Goal: Check status: Check status

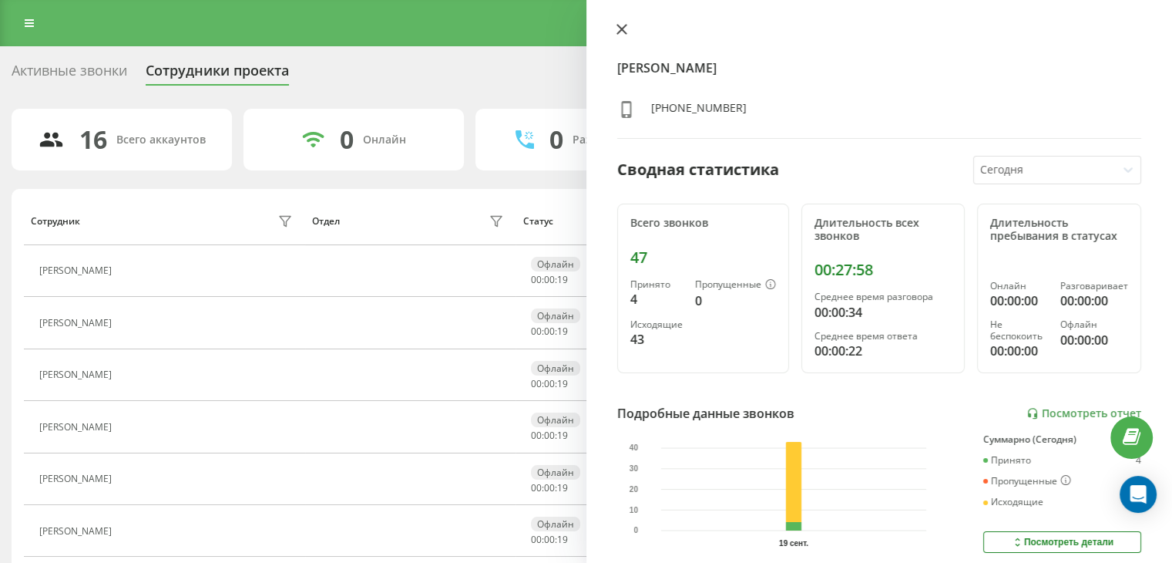
click at [622, 32] on icon at bounding box center [622, 29] width 11 height 11
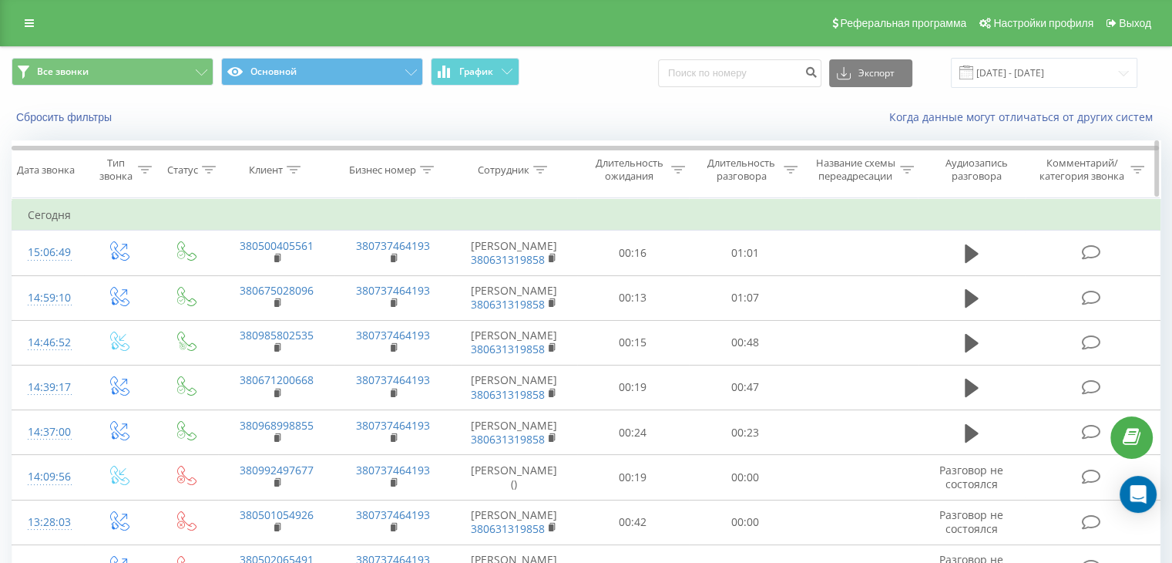
click at [792, 168] on icon at bounding box center [791, 170] width 14 height 8
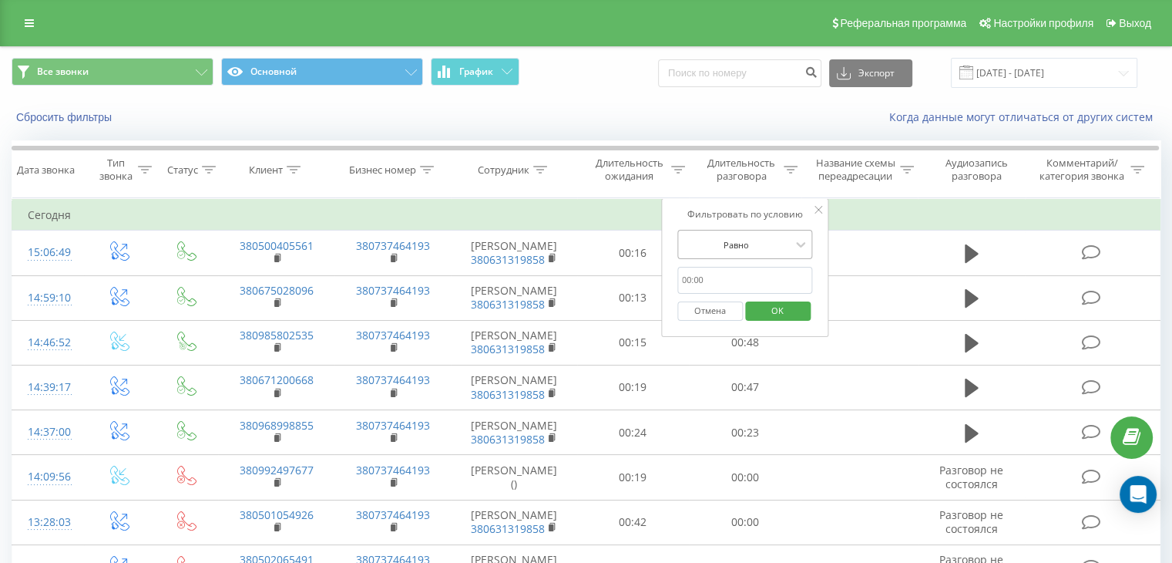
click at [786, 237] on div at bounding box center [736, 244] width 109 height 15
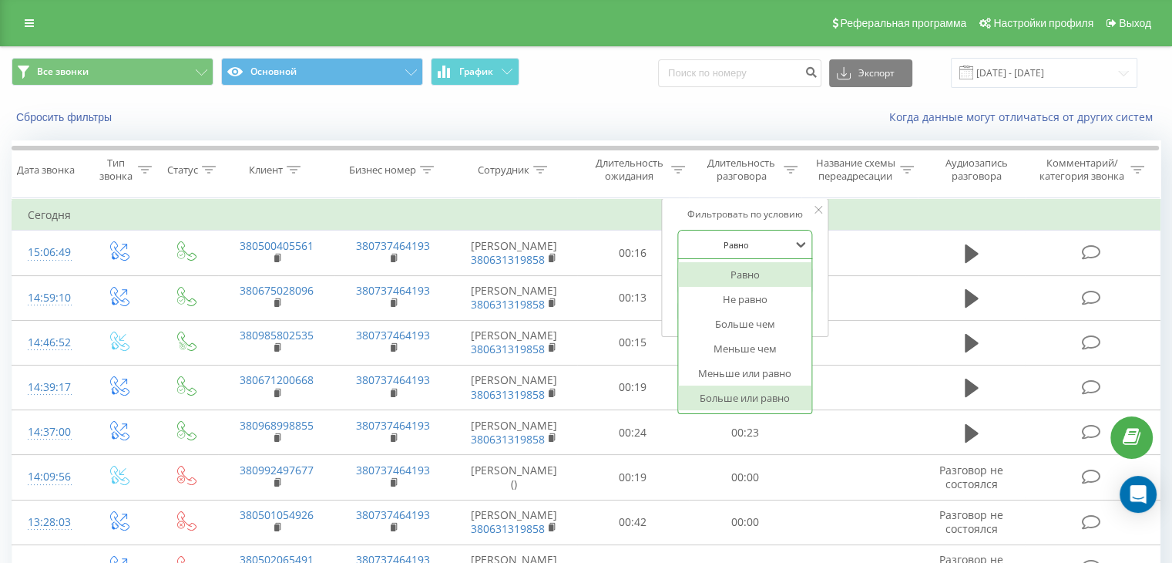
click at [762, 398] on div "Больше или равно" at bounding box center [745, 397] width 134 height 25
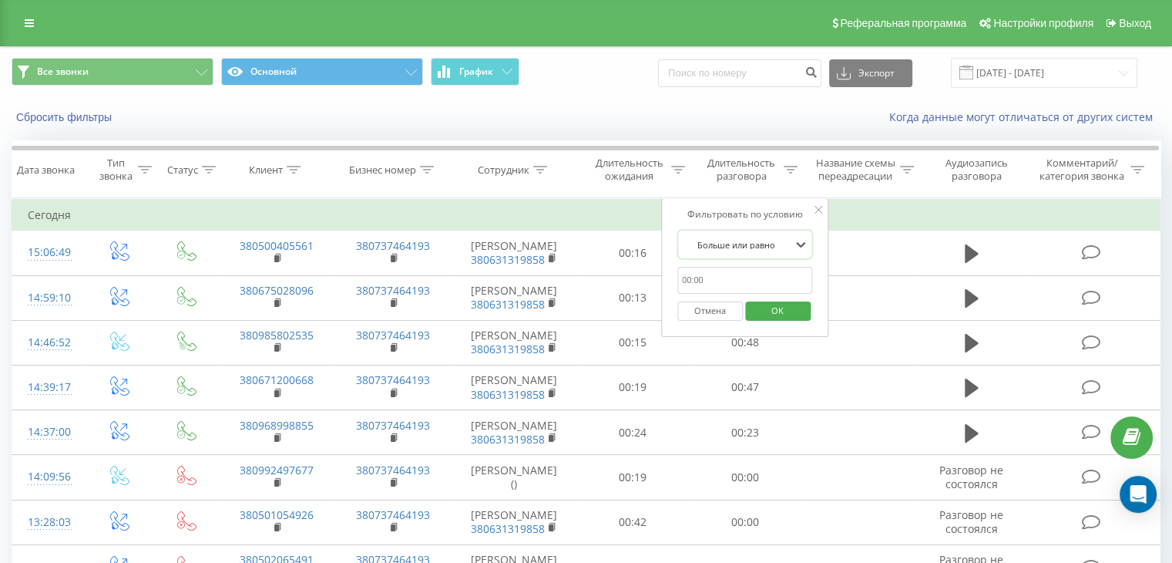
click at [728, 277] on input "text" at bounding box center [746, 280] width 136 height 27
type input "00:50"
click at [771, 312] on span "OK" at bounding box center [777, 310] width 43 height 24
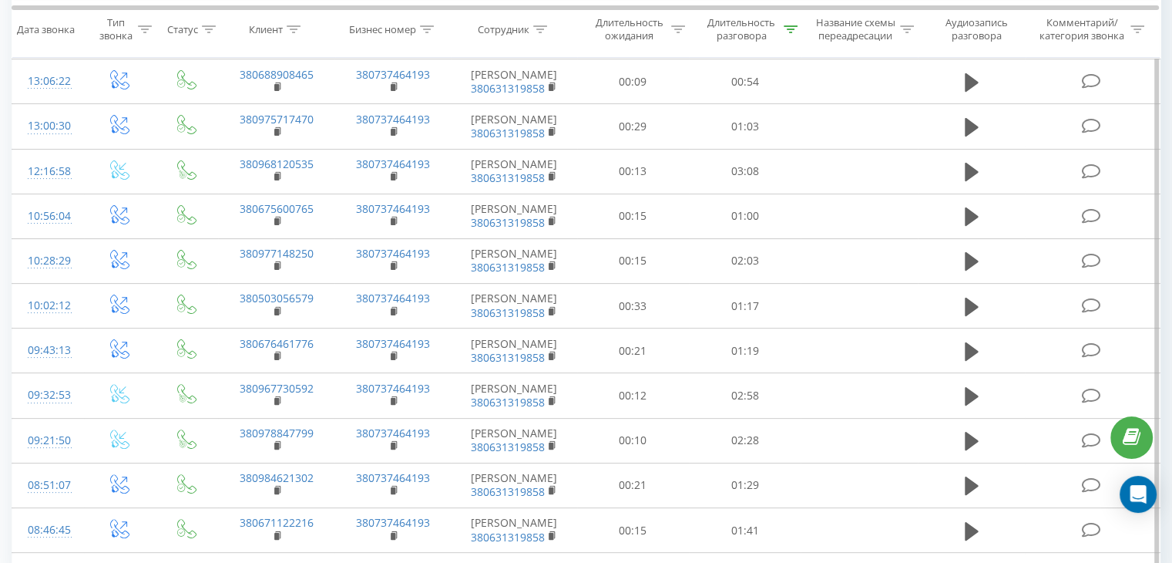
scroll to position [630, 0]
